Goal: Task Accomplishment & Management: Use online tool/utility

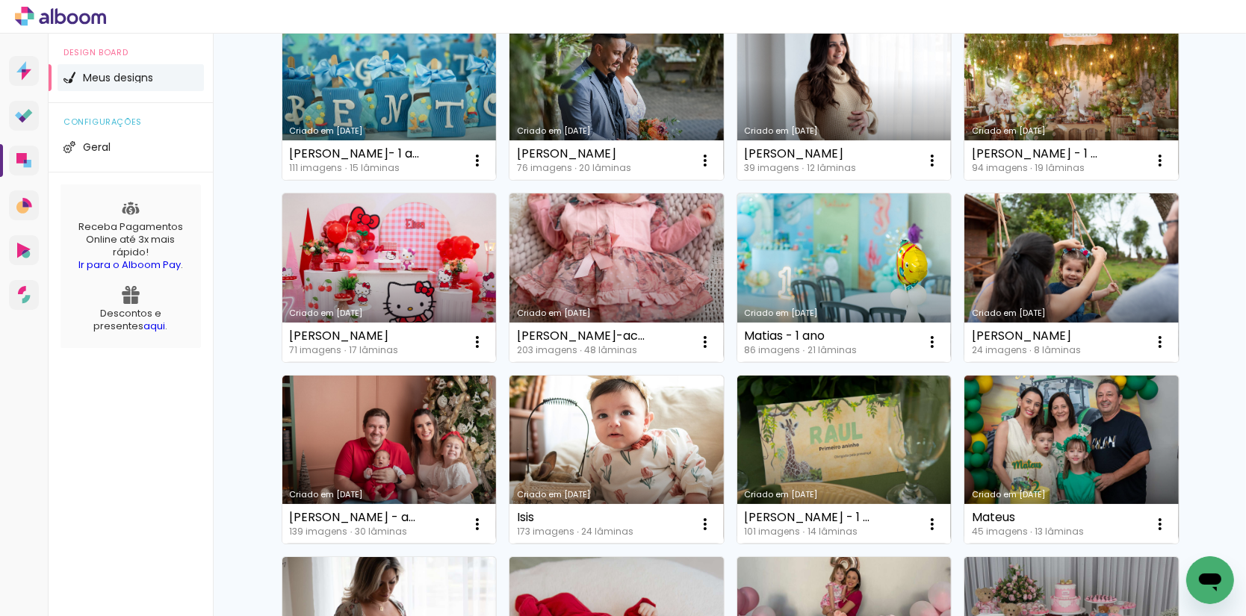
scroll to position [394, 0]
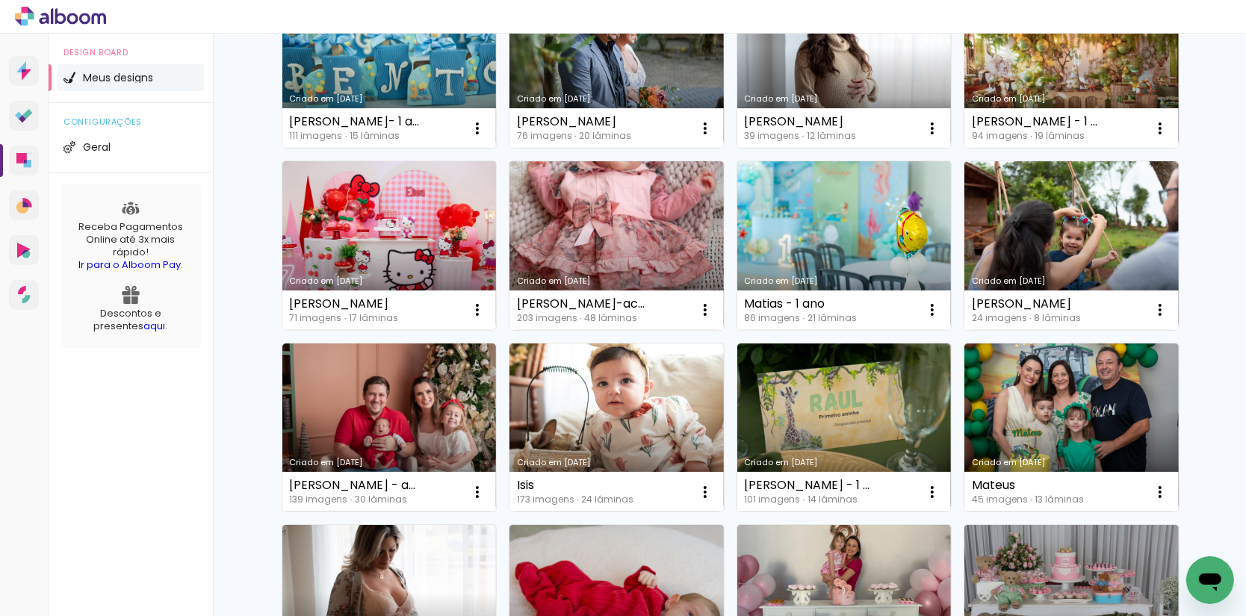
click at [434, 399] on link "Criado em [DATE]" at bounding box center [389, 428] width 214 height 169
